Goal: Task Accomplishment & Management: Use online tool/utility

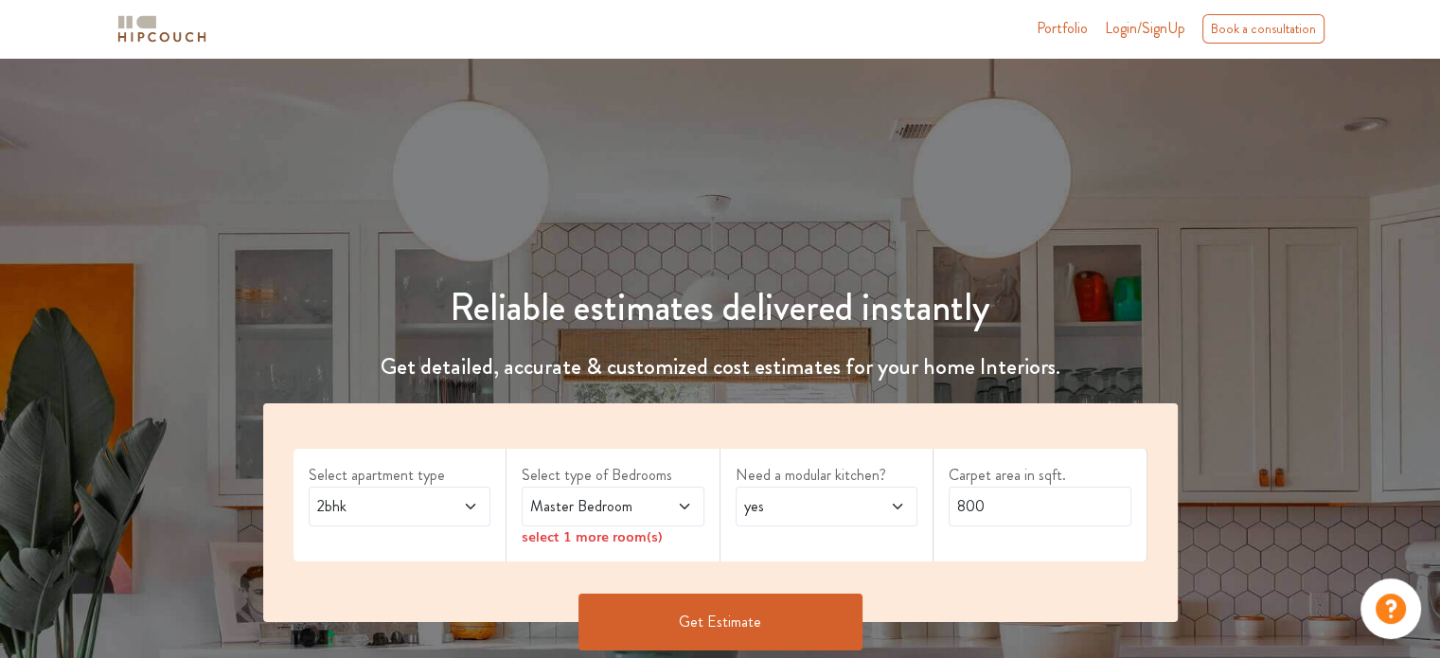
click at [458, 501] on span at bounding box center [457, 506] width 42 height 23
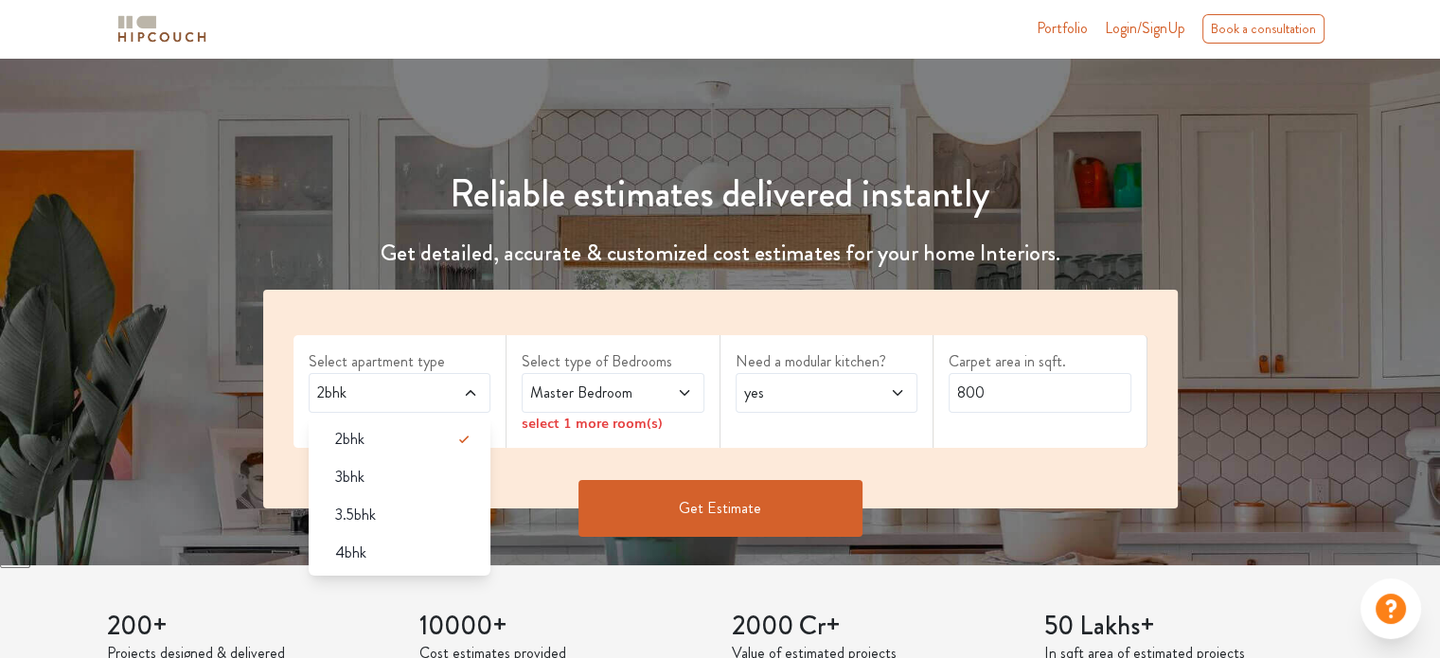
scroll to position [189, 0]
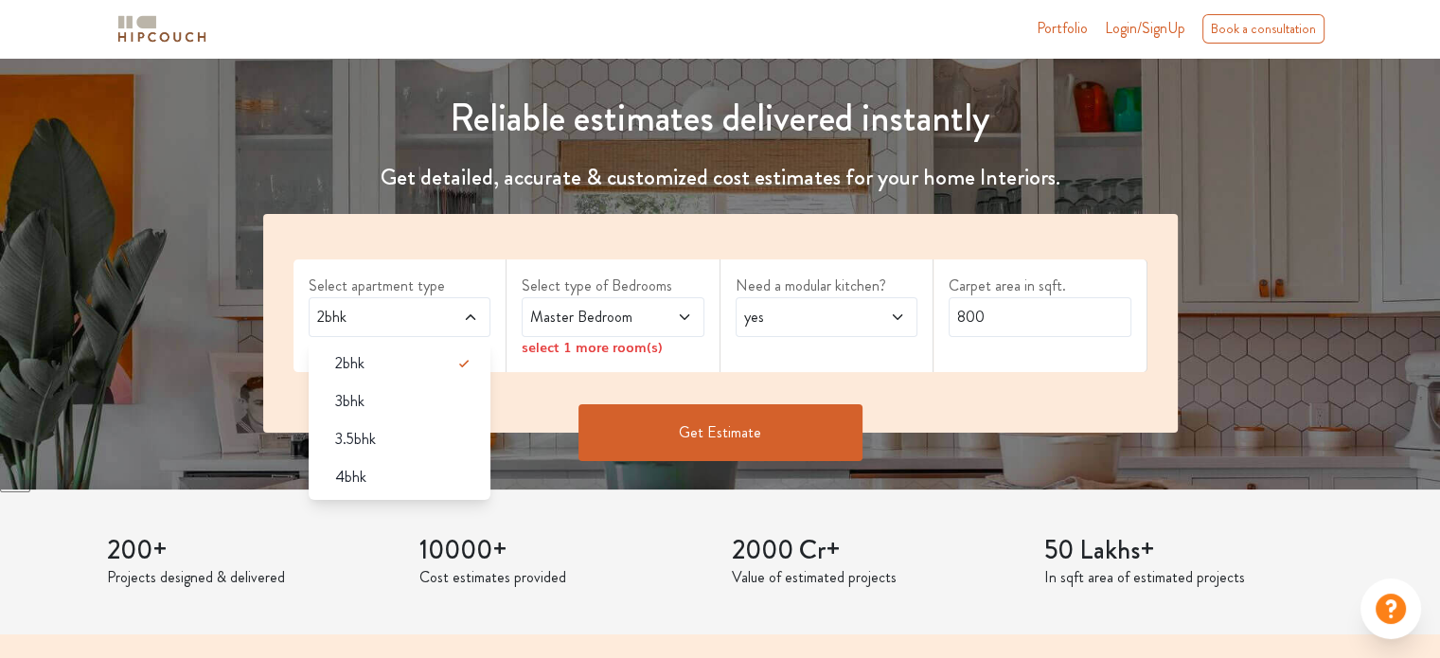
click at [695, 567] on p "Cost estimates provided" at bounding box center [564, 577] width 290 height 23
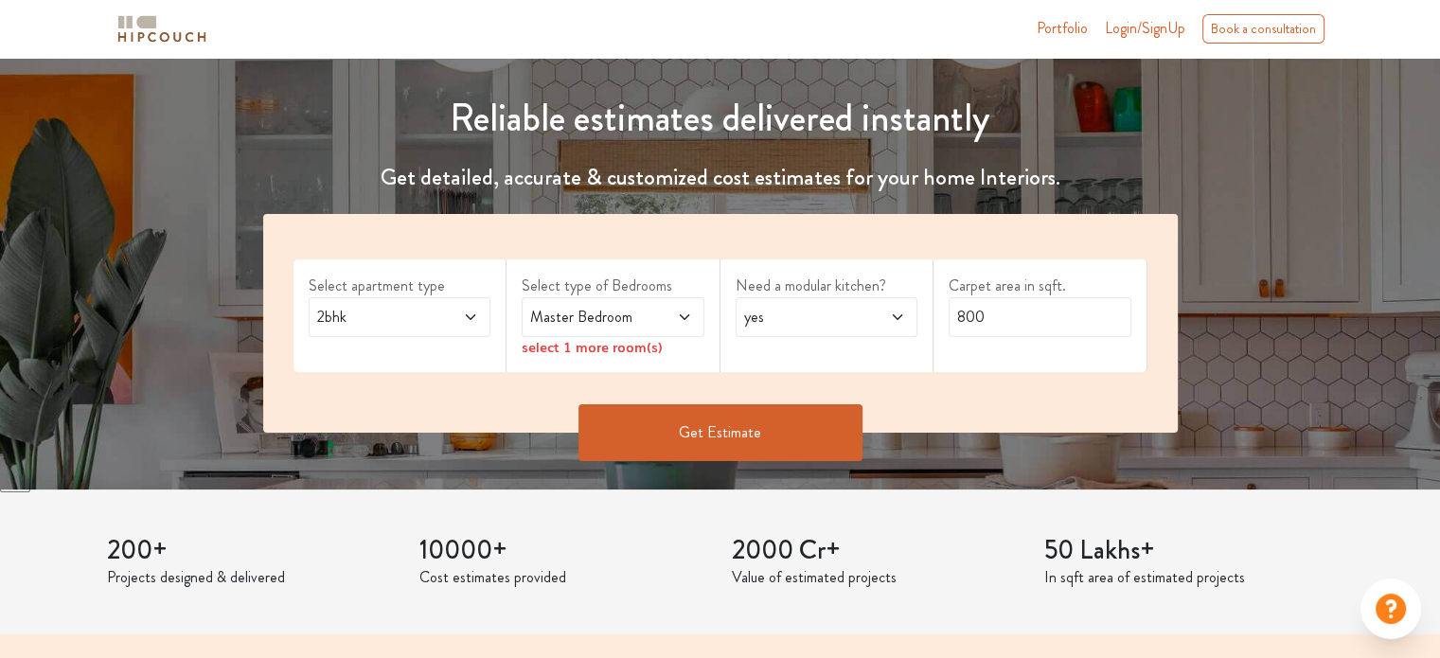
click at [620, 310] on span "Master Bedroom" at bounding box center [588, 317] width 124 height 23
click at [677, 310] on icon at bounding box center [684, 317] width 15 height 15
click at [456, 313] on span at bounding box center [457, 317] width 42 height 23
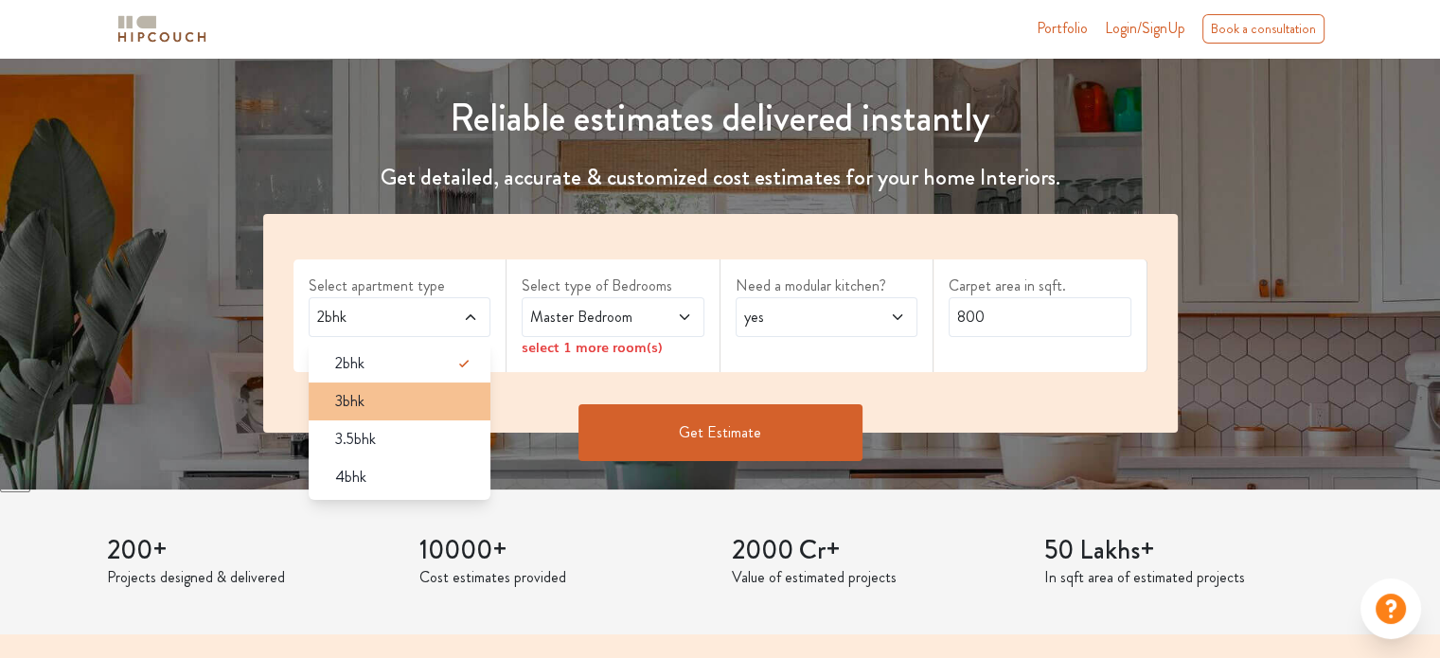
click at [388, 395] on div "3bhk" at bounding box center [405, 401] width 171 height 23
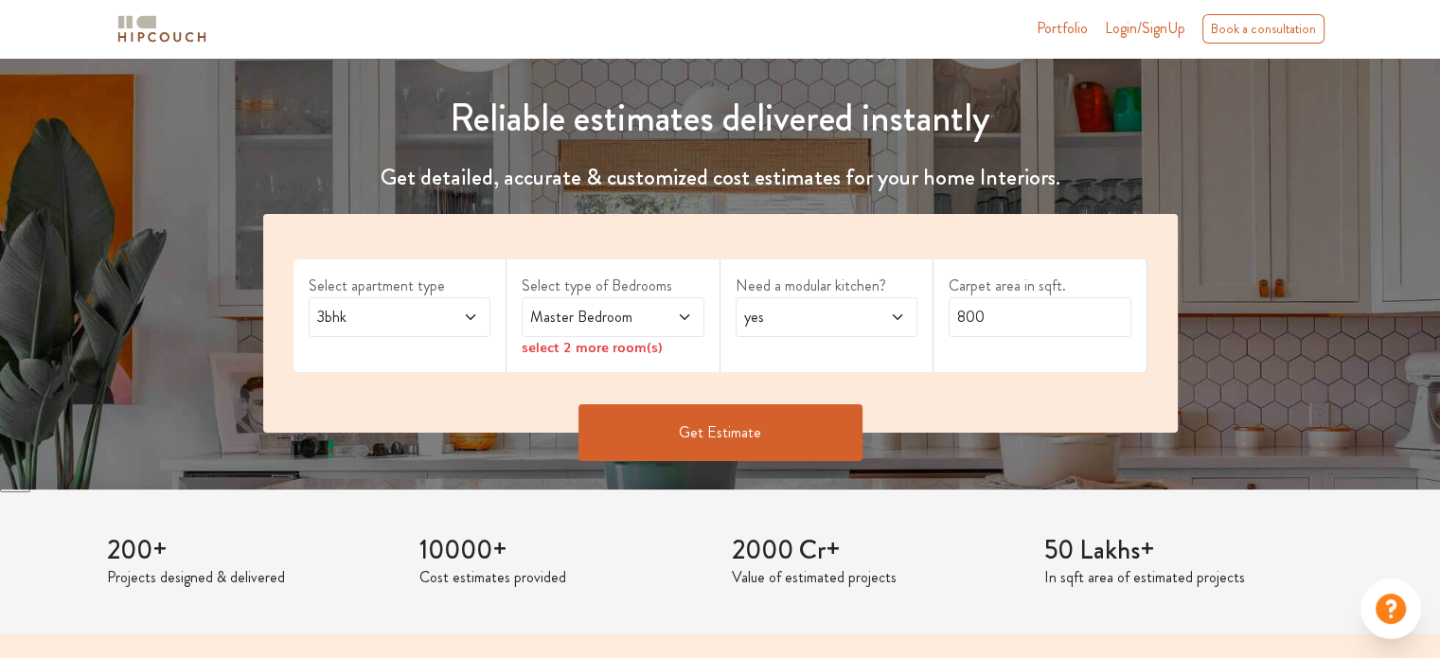
click at [647, 326] on span "Master Bedroom" at bounding box center [588, 317] width 124 height 23
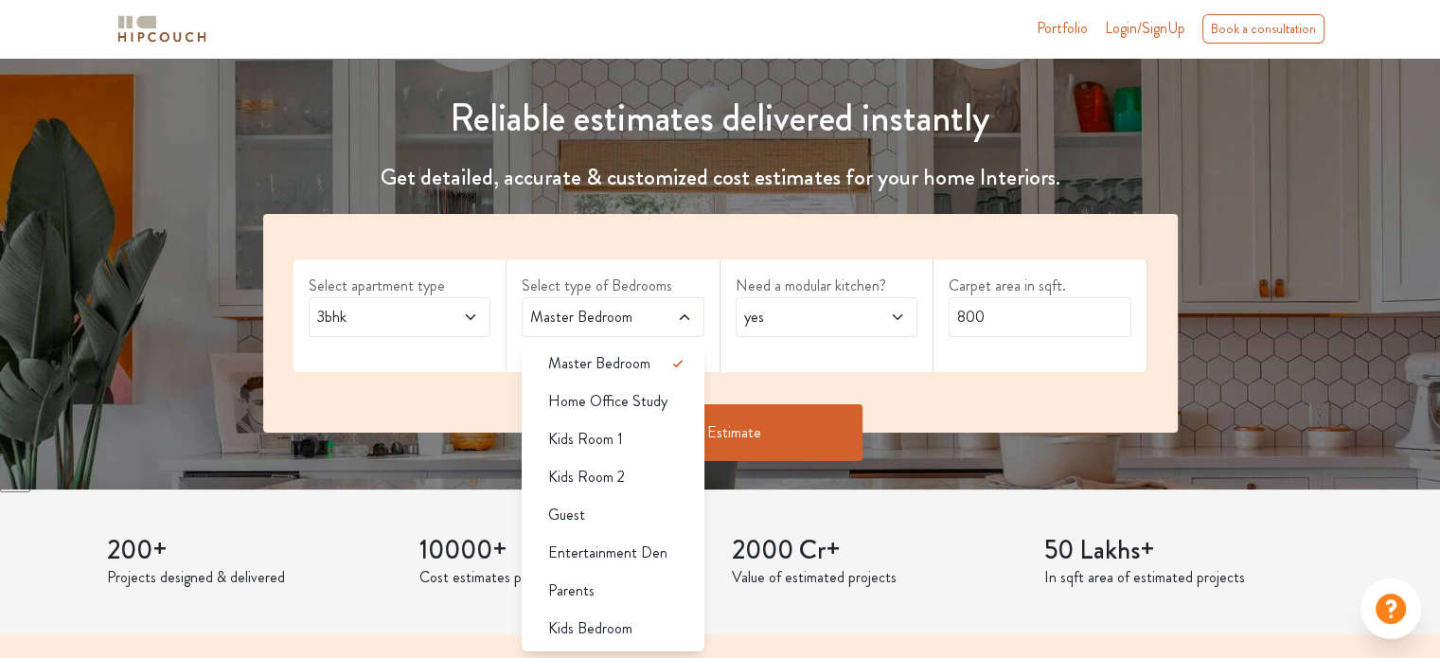
click at [655, 310] on span at bounding box center [671, 317] width 42 height 23
click at [664, 308] on span at bounding box center [671, 317] width 42 height 23
click at [892, 364] on div "Need a modular kitchen? yes" at bounding box center [827, 315] width 214 height 113
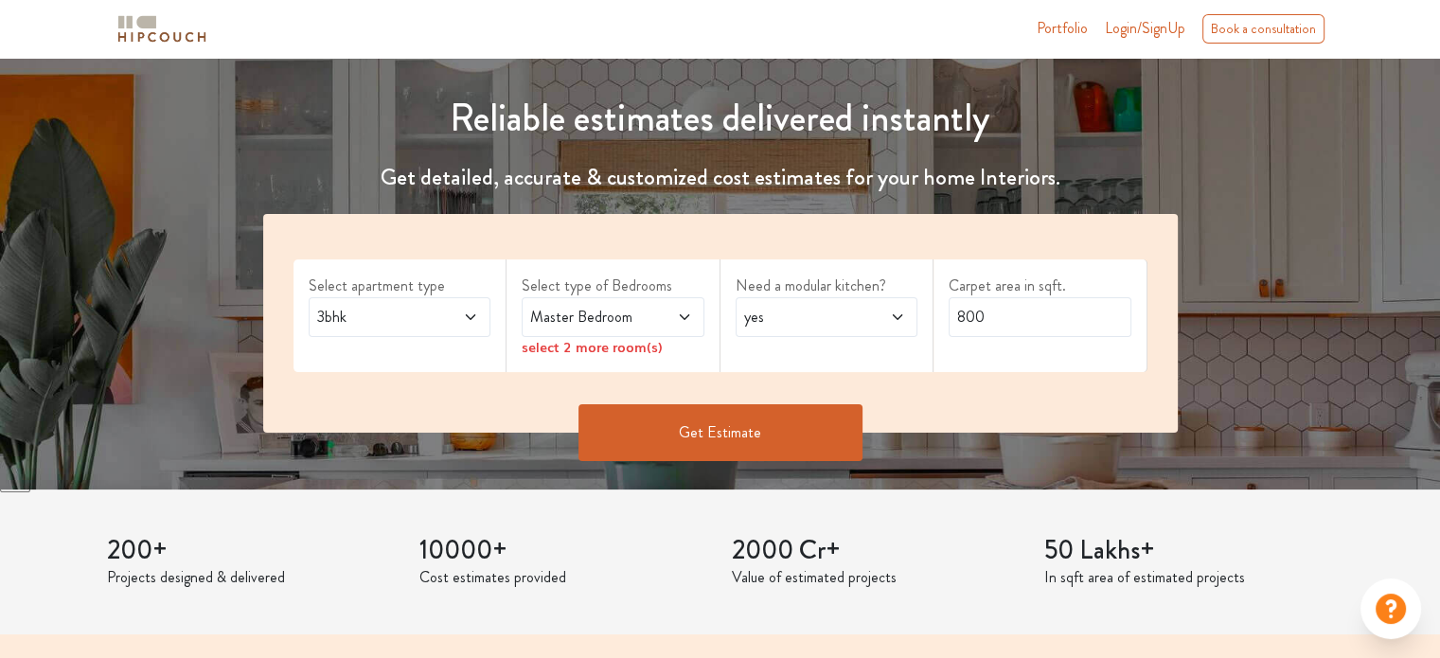
click at [660, 315] on span at bounding box center [671, 317] width 42 height 23
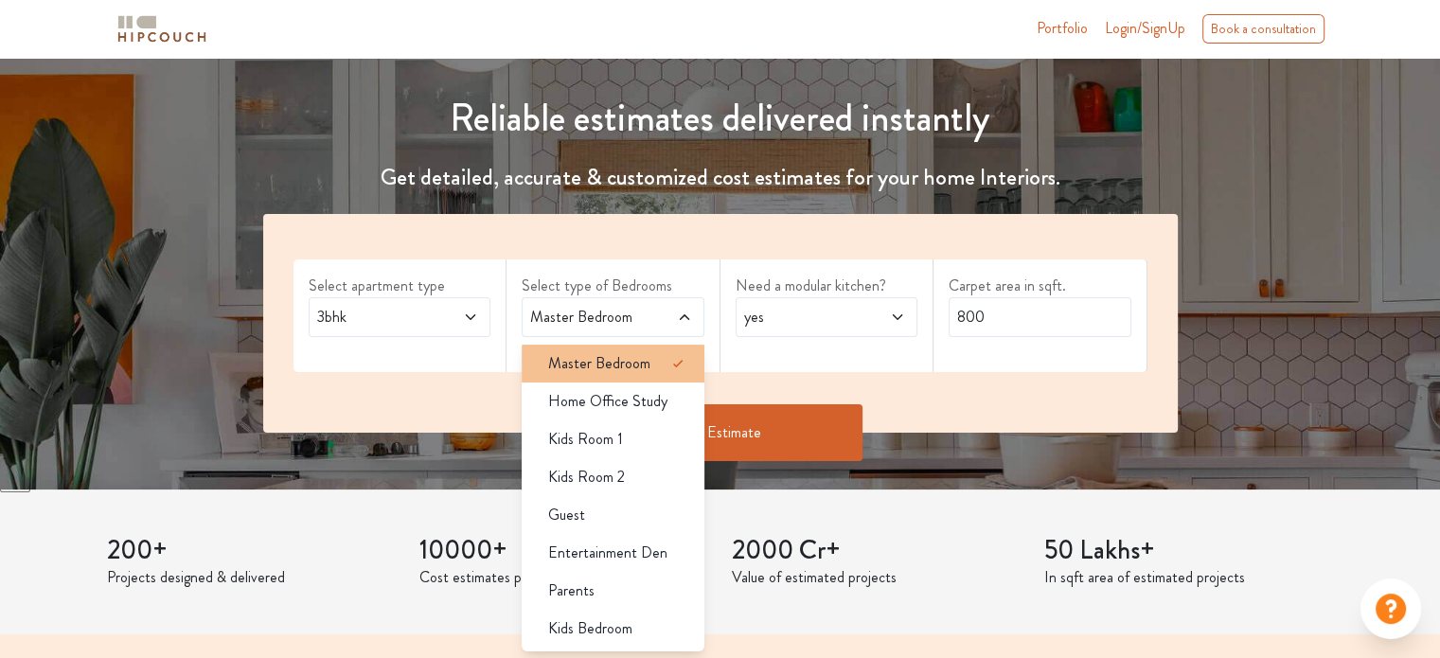
click at [658, 359] on div "Master Bedroom" at bounding box center [618, 363] width 171 height 23
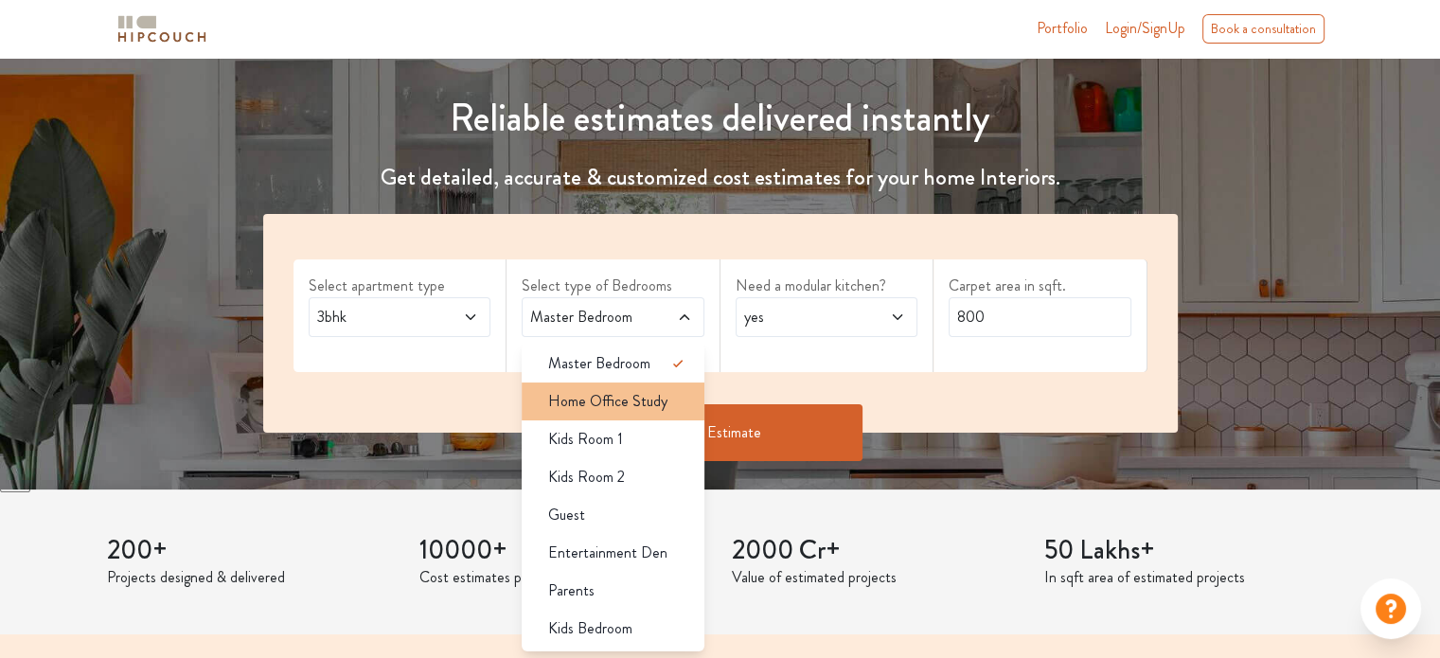
click at [671, 415] on li "Home Office Study" at bounding box center [613, 401] width 183 height 38
click at [674, 404] on icon at bounding box center [677, 401] width 23 height 23
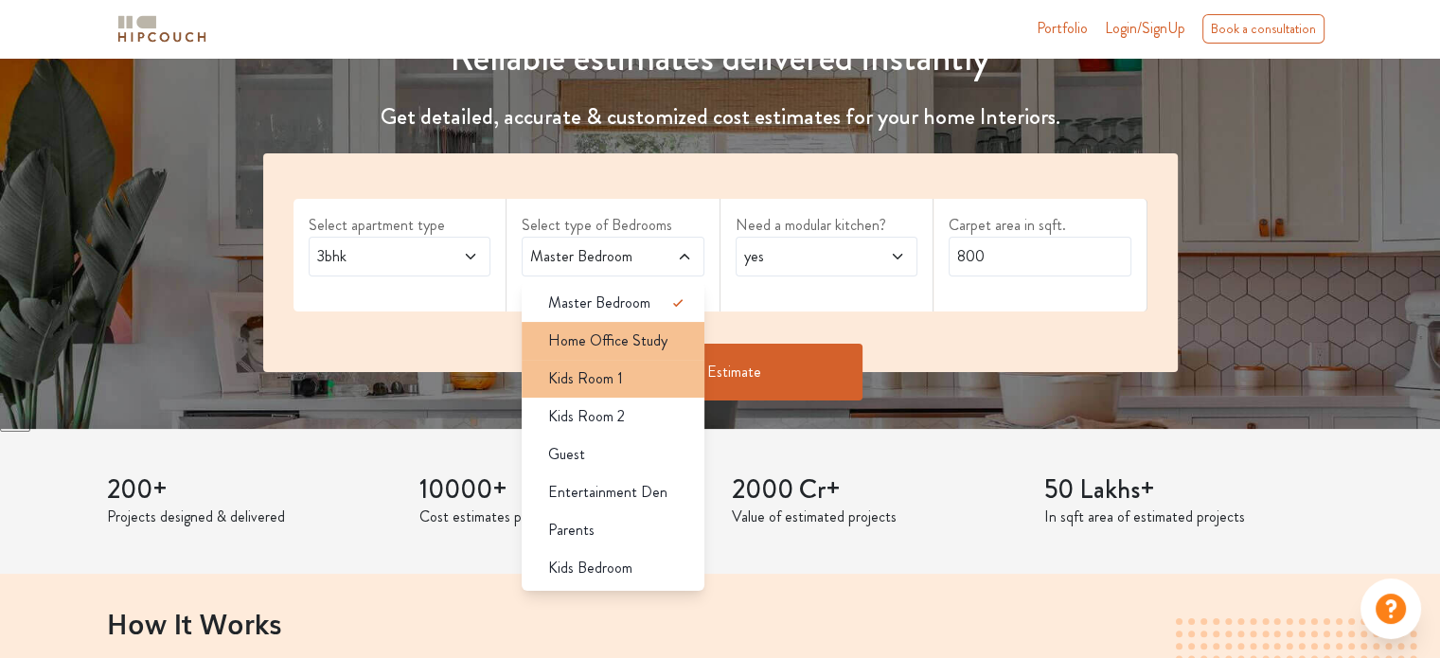
scroll to position [284, 0]
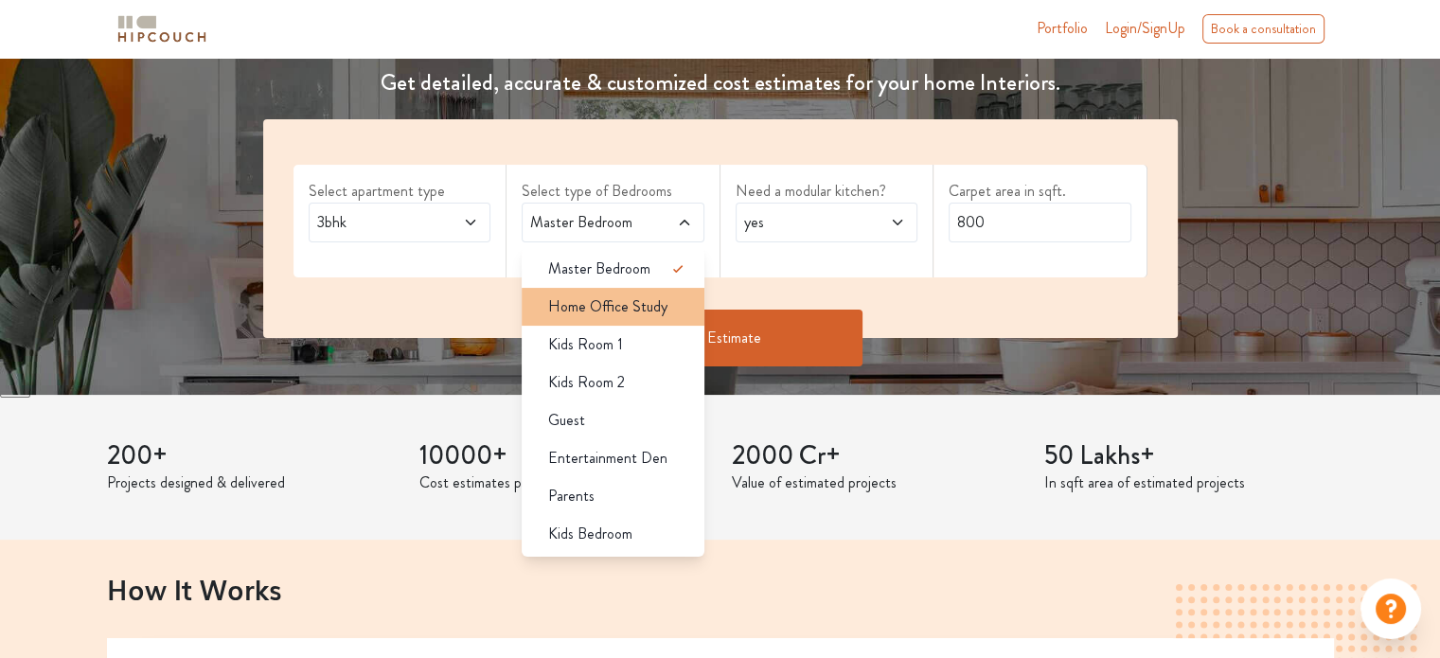
click at [849, 222] on span "yes" at bounding box center [802, 222] width 124 height 23
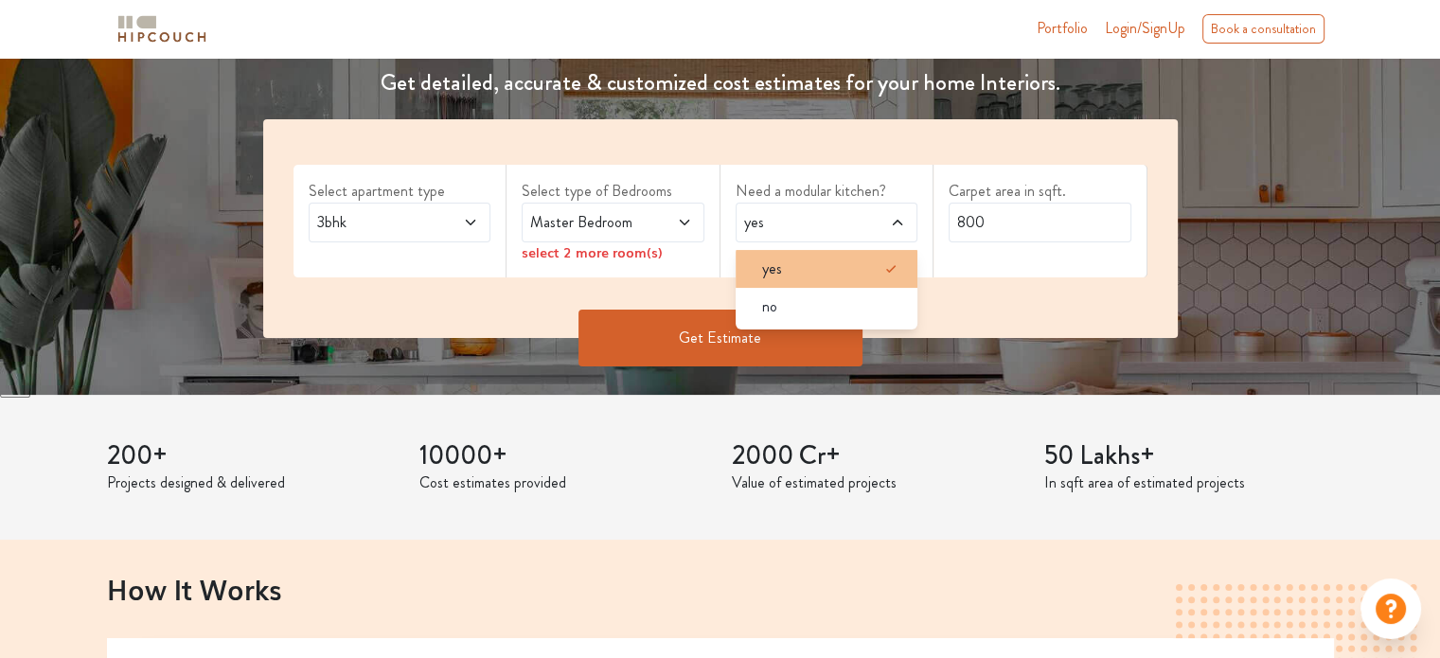
click at [825, 268] on div "yes" at bounding box center [832, 268] width 171 height 23
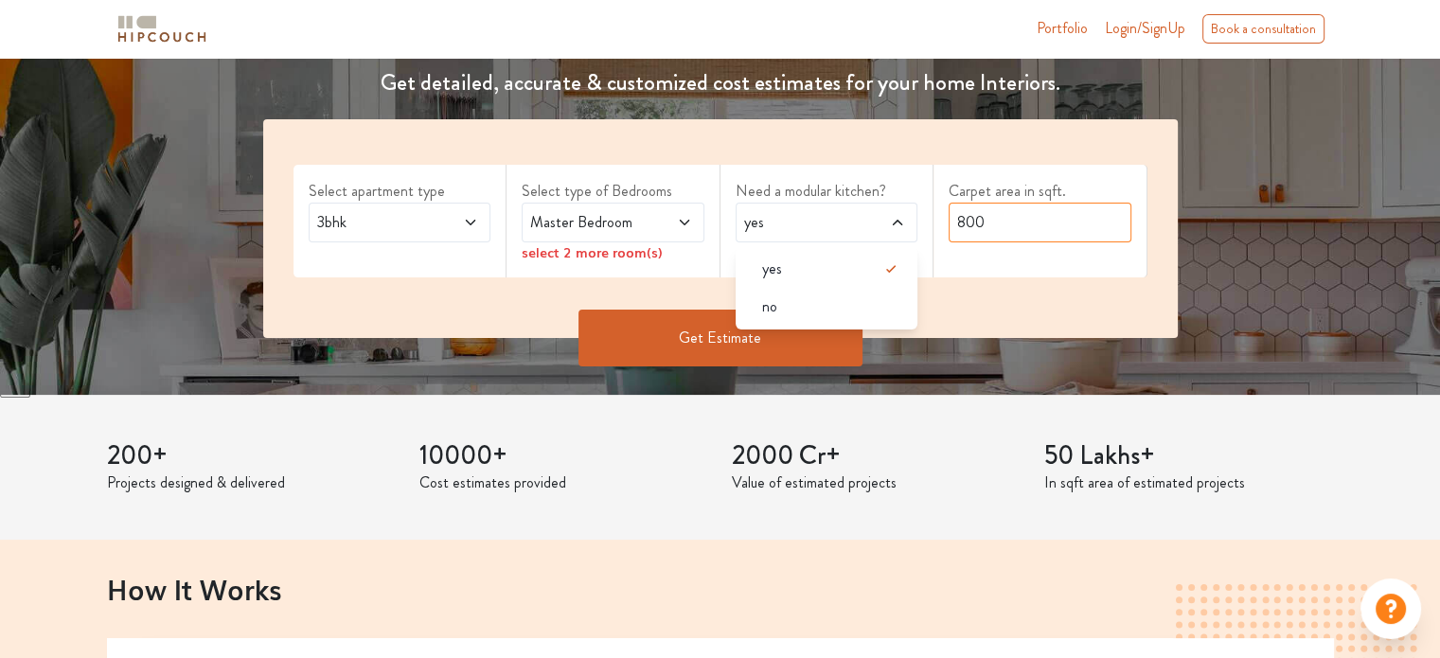
click at [1012, 221] on input "800" at bounding box center [1040, 223] width 183 height 40
click at [1013, 221] on input "800" at bounding box center [1040, 223] width 183 height 40
click at [1015, 221] on input "800" at bounding box center [1040, 223] width 183 height 40
type input "1000"
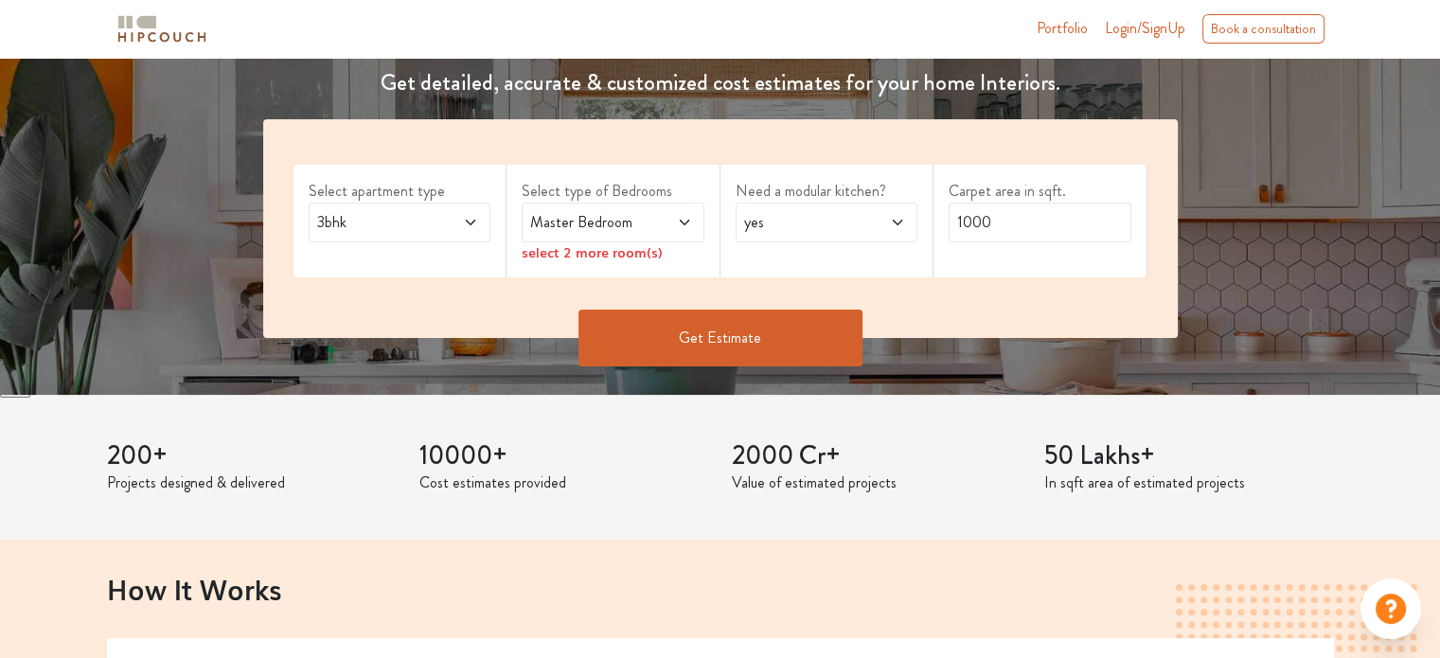
click at [717, 337] on button "Get Estimate" at bounding box center [720, 338] width 284 height 57
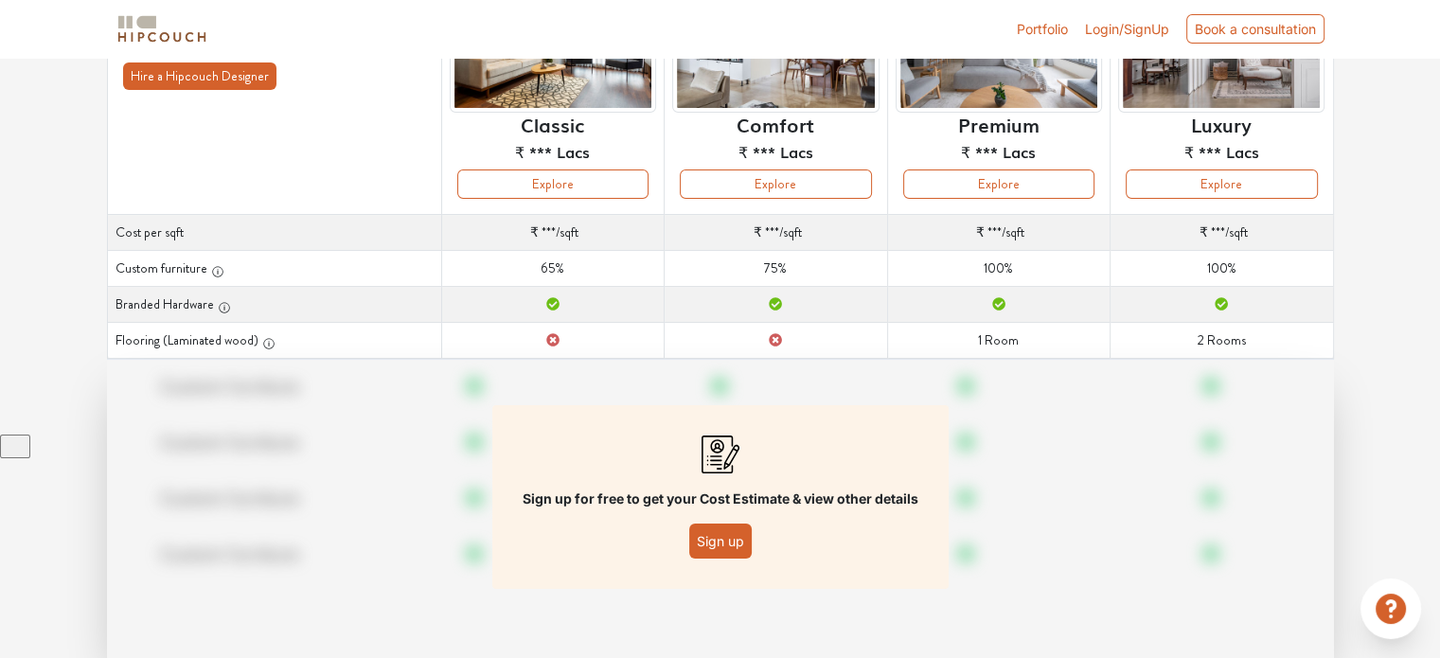
scroll to position [178, 0]
